Goal: Task Accomplishment & Management: Complete application form

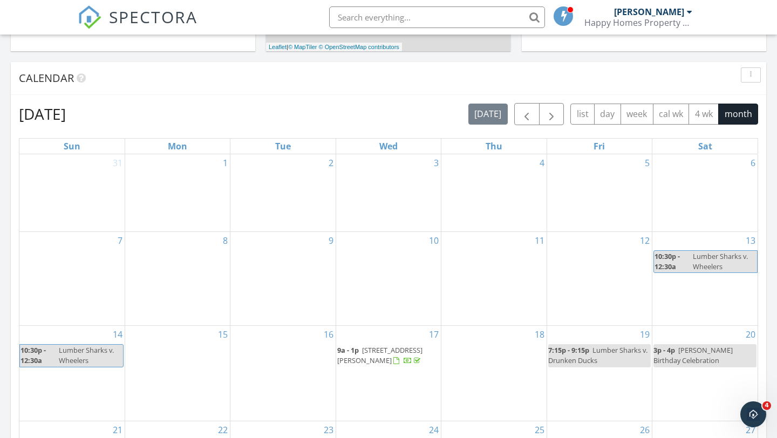
scroll to position [142, 0]
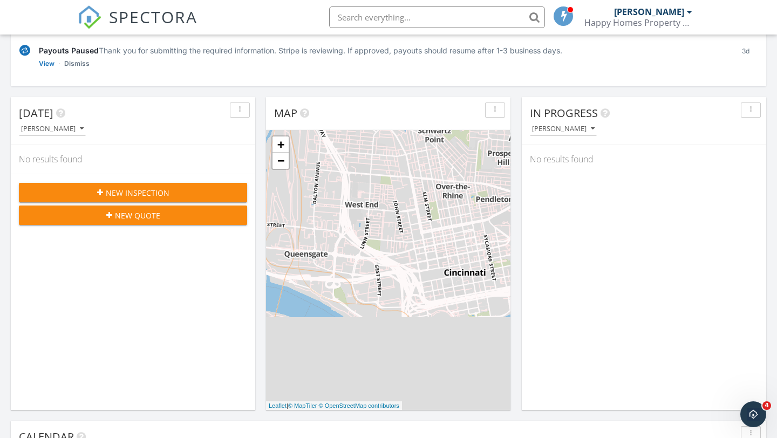
click at [162, 194] on span "New Inspection" at bounding box center [138, 192] width 64 height 11
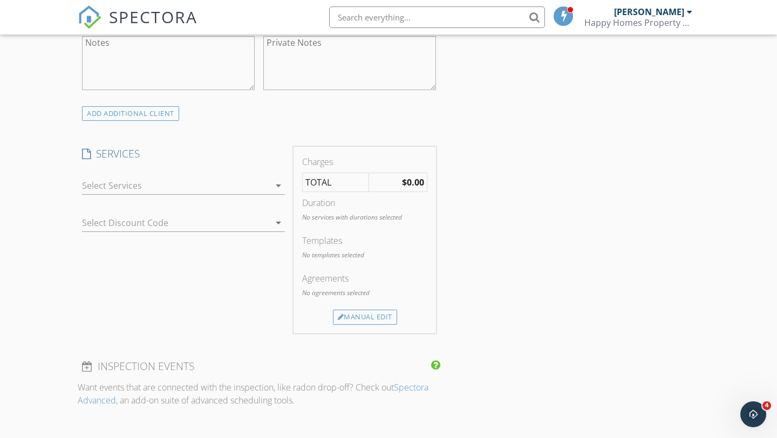
scroll to position [575, 0]
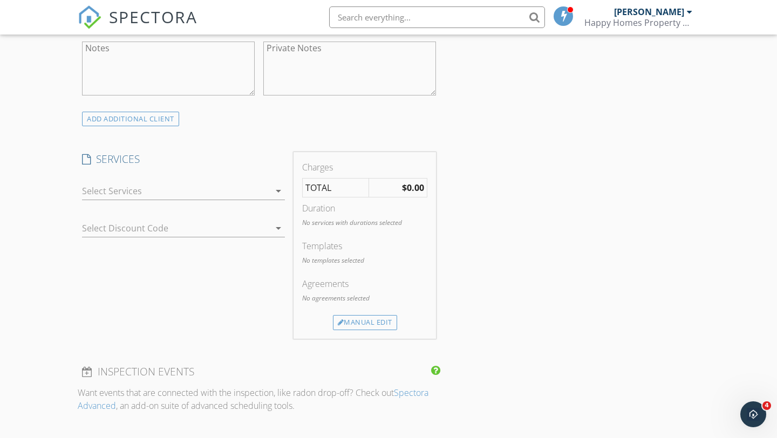
click at [196, 191] on div at bounding box center [176, 190] width 188 height 17
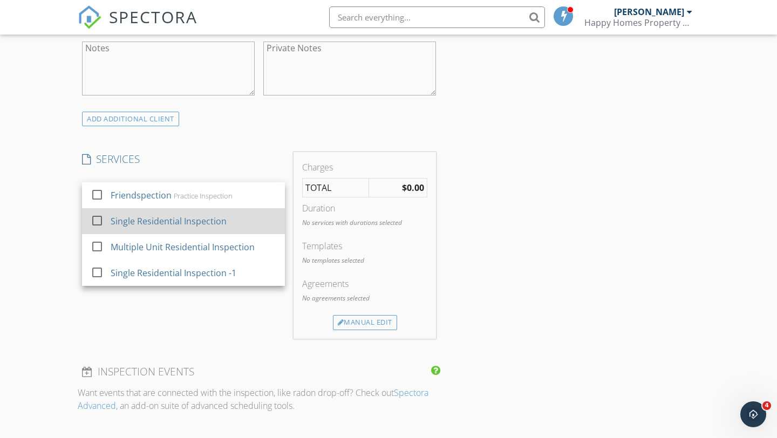
click at [171, 220] on div "Single Residential Inspection" at bounding box center [169, 221] width 116 height 13
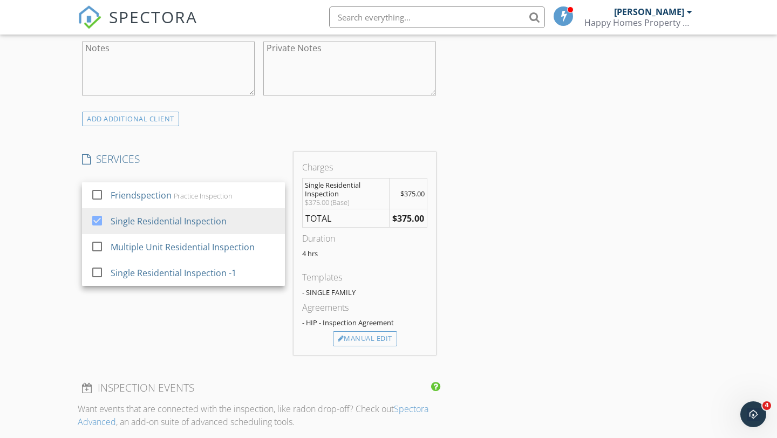
click at [50, 237] on div "New Inspection Click here to use the New Order Form INSPECTOR(S) check_box [PER…" at bounding box center [388, 369] width 777 height 1763
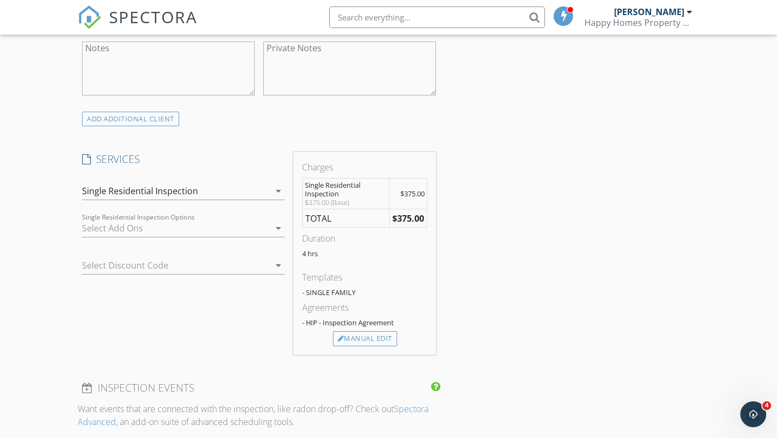
click at [148, 230] on div at bounding box center [176, 227] width 188 height 17
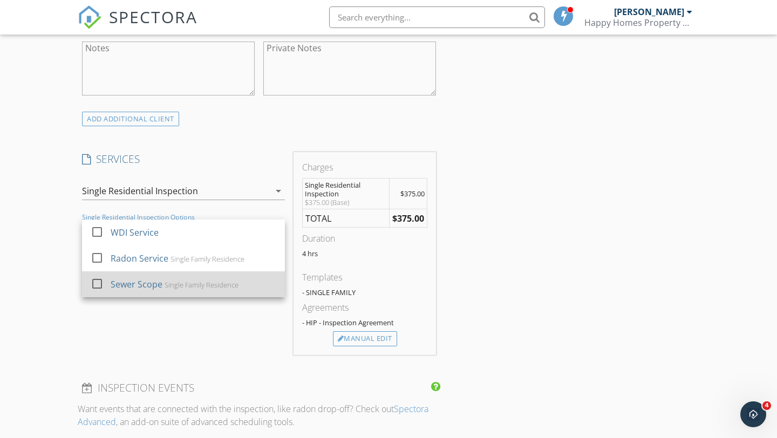
click at [150, 284] on div "Sewer Scope" at bounding box center [137, 284] width 52 height 13
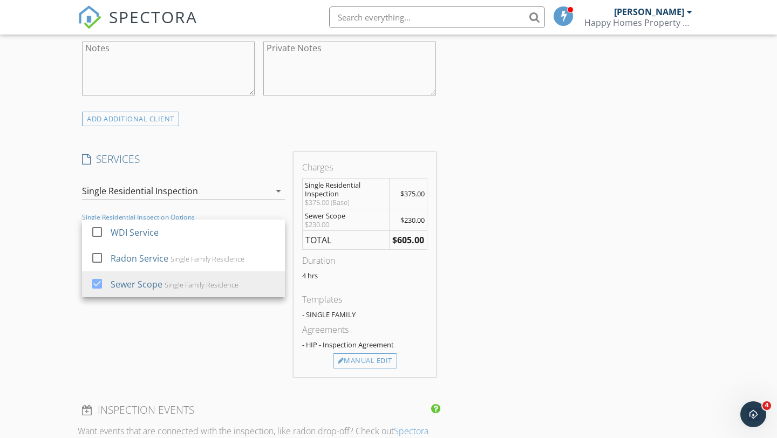
click at [509, 302] on div "INSPECTOR(S) check_box [PERSON_NAME] PRIMARY [PERSON_NAME] arrow_drop_down chec…" at bounding box center [388, 399] width 621 height 1698
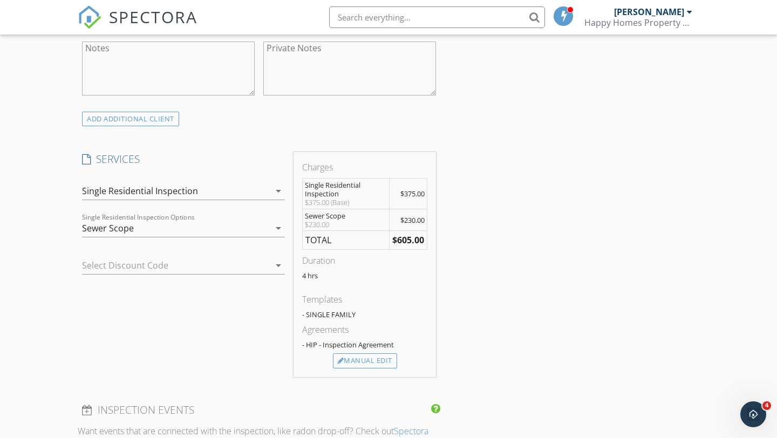
click at [278, 228] on icon "arrow_drop_down" at bounding box center [278, 228] width 13 height 13
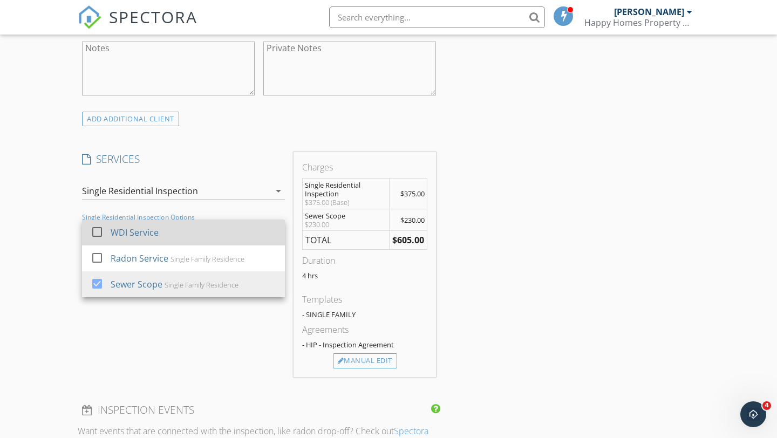
click at [104, 233] on div at bounding box center [97, 232] width 18 height 18
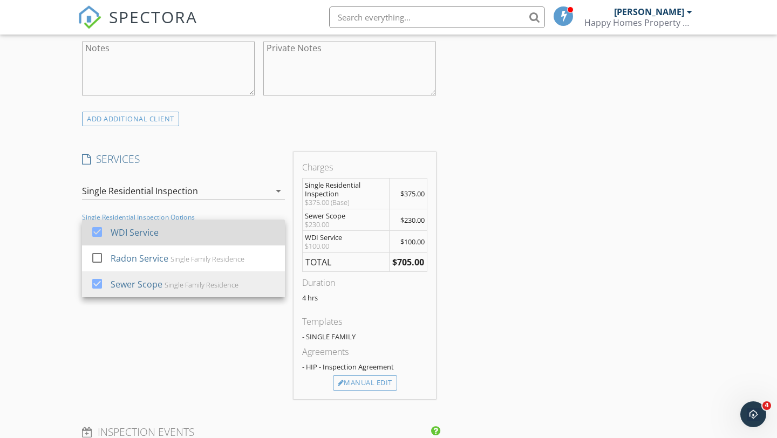
click at [104, 233] on div at bounding box center [97, 232] width 18 height 18
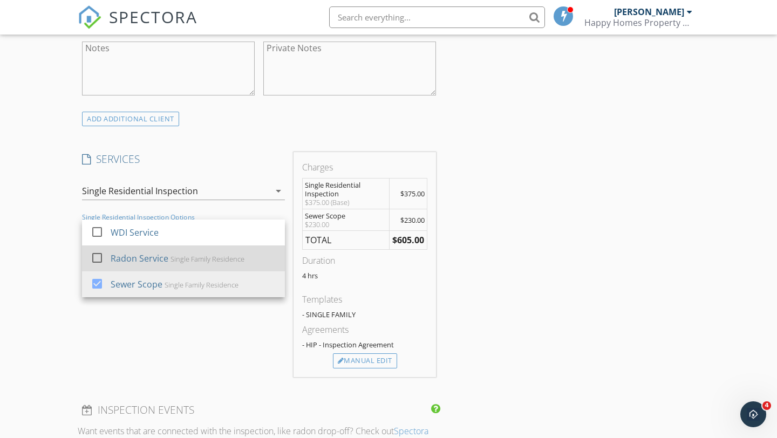
click at [98, 260] on div at bounding box center [97, 258] width 18 height 18
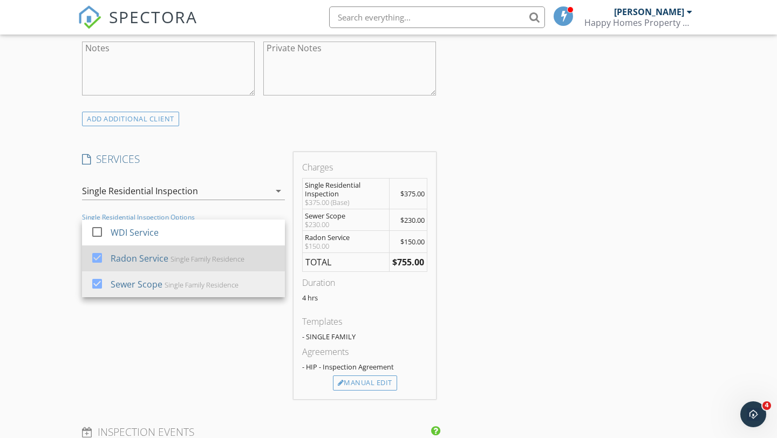
click at [98, 260] on div at bounding box center [97, 258] width 18 height 18
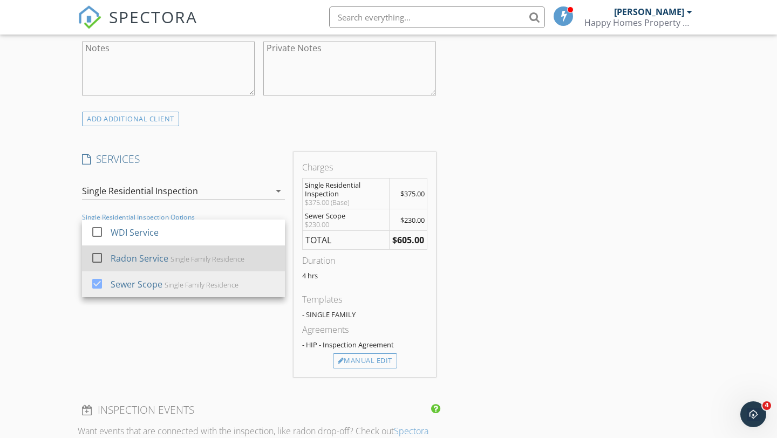
click at [98, 260] on div at bounding box center [97, 258] width 18 height 18
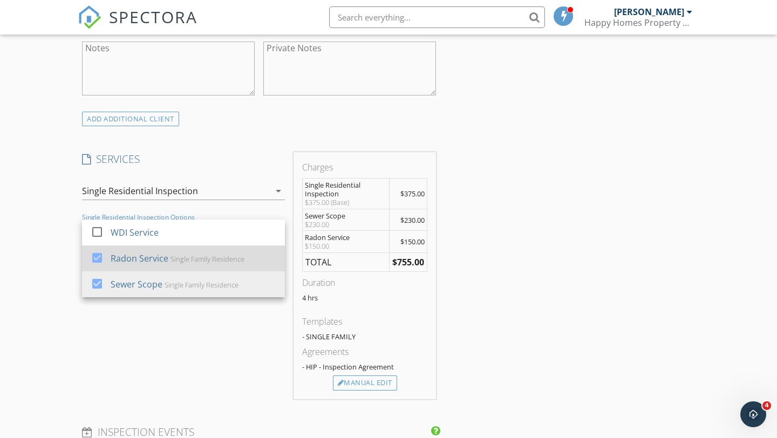
click at [99, 256] on div at bounding box center [97, 258] width 18 height 18
